Goal: Check status: Verify the current state of an ongoing process or item

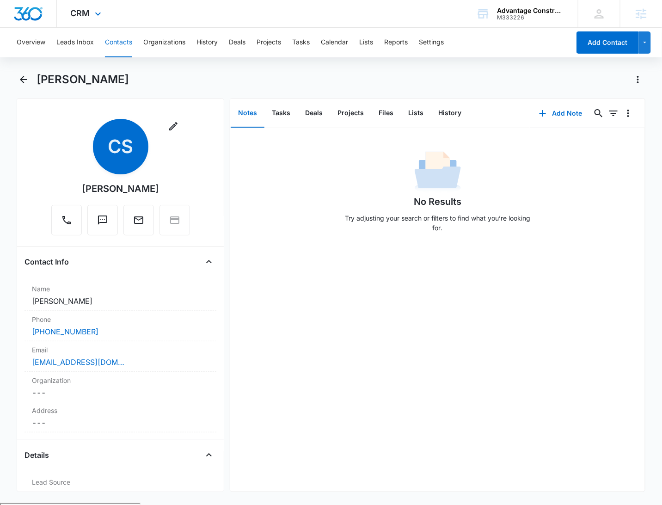
click at [179, 13] on div "CRM Apps Reputation Websites Forms CRM Email Social POS Content Ads Intelligenc…" at bounding box center [331, 14] width 662 height 28
click at [92, 12] on icon at bounding box center [97, 16] width 11 height 11
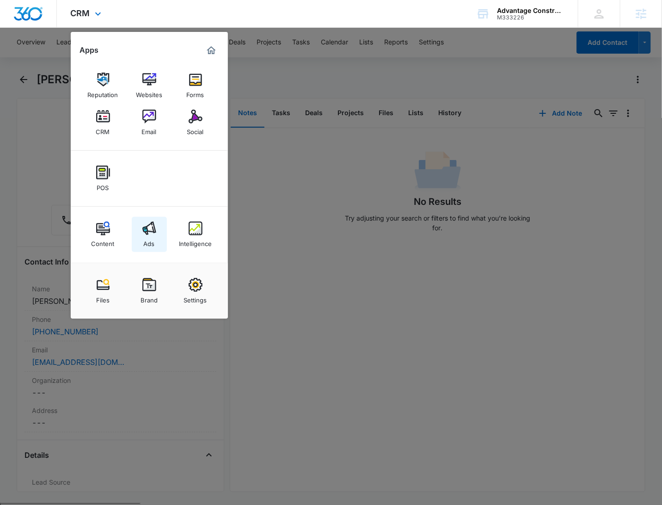
click at [159, 232] on link "Ads" at bounding box center [149, 234] width 35 height 35
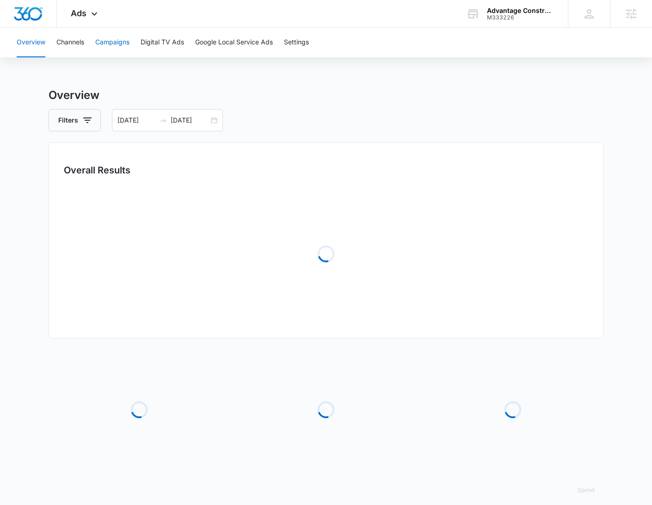
click at [119, 42] on button "Campaigns" at bounding box center [112, 43] width 34 height 30
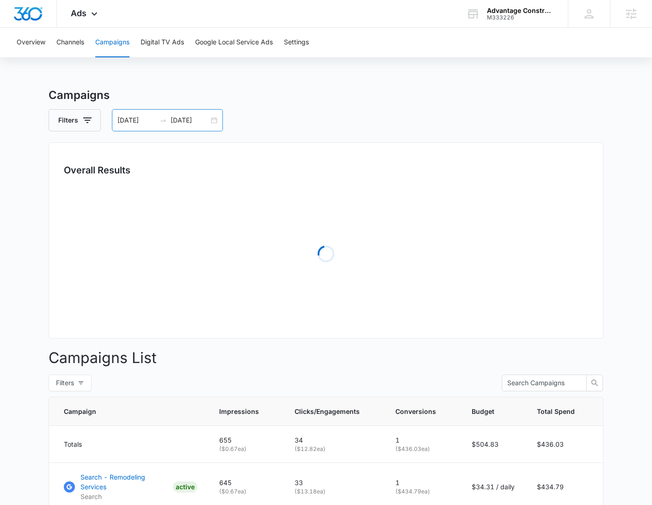
click at [205, 123] on input "08/06/2025" at bounding box center [190, 120] width 38 height 10
type input "08/06/2025"
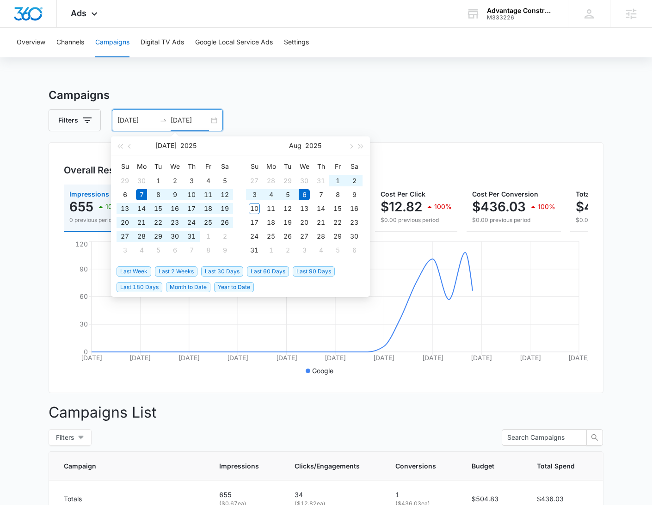
click at [214, 271] on span "Last 30 Days" at bounding box center [222, 271] width 42 height 10
type input "07/11/2025"
type input "08/10/2025"
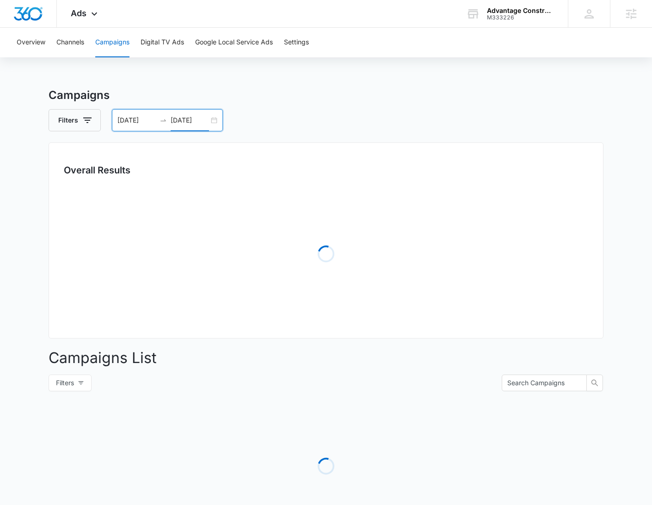
click at [457, 110] on div "Filters 07/11/2025 08/10/2025" at bounding box center [326, 120] width 555 height 22
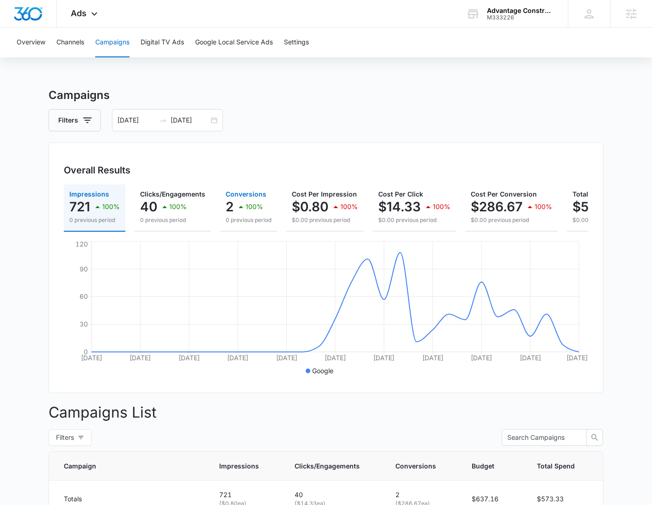
click at [254, 210] on div "100%" at bounding box center [249, 206] width 28 height 18
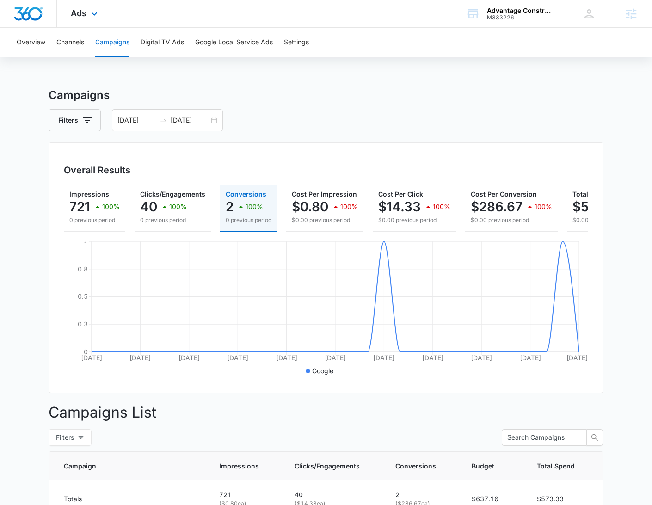
drag, startPoint x: 418, startPoint y: 67, endPoint x: 312, endPoint y: 1, distance: 124.6
click at [416, 66] on div "Overview Channels Campaigns Digital TV Ads Google Local Service Ads Settings Ca…" at bounding box center [326, 348] width 652 height 641
